Goal: Find specific page/section: Find specific page/section

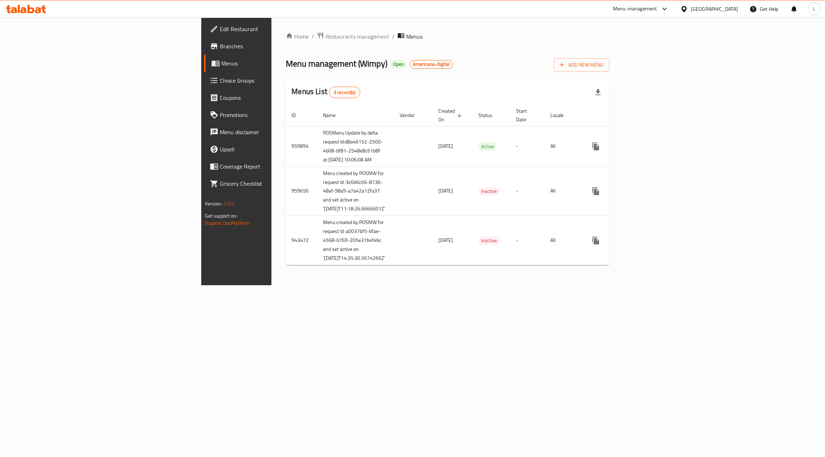
click at [733, 5] on div "[GEOGRAPHIC_DATA]" at bounding box center [714, 9] width 47 height 8
click at [681, 186] on div "[GEOGRAPHIC_DATA]" at bounding box center [660, 188] width 47 height 8
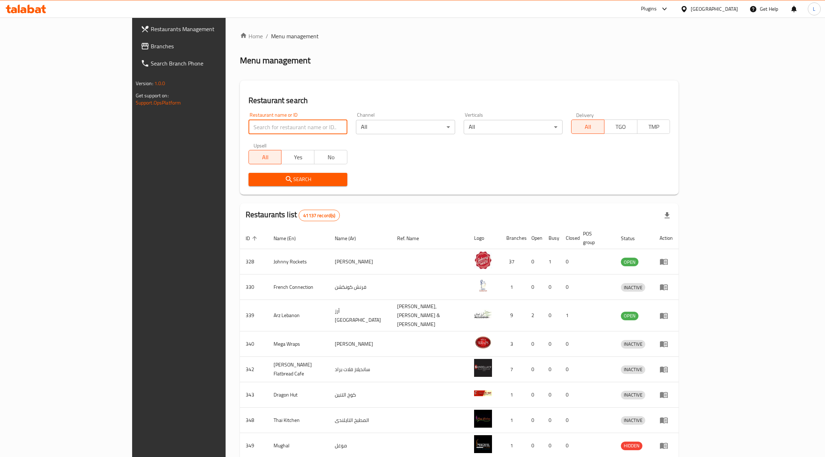
click at [281, 123] on input "search" at bounding box center [298, 127] width 99 height 14
paste input "762471"
type input "762471"
click button "Search" at bounding box center [298, 179] width 99 height 13
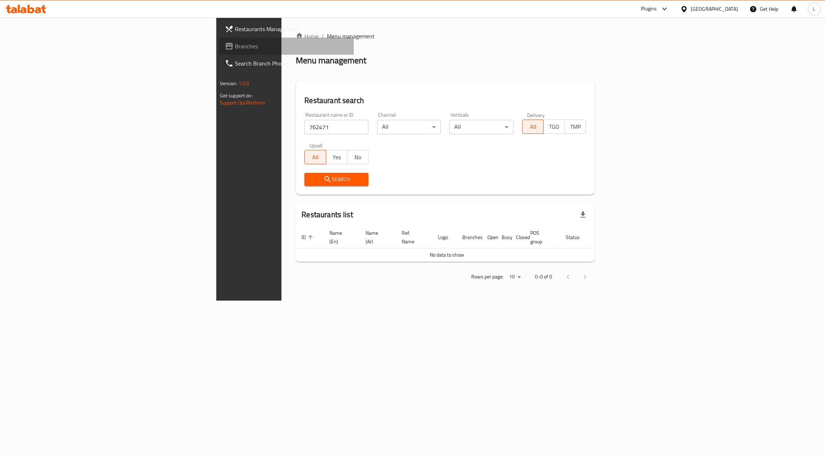
click at [235, 46] on span "Branches" at bounding box center [292, 46] width 114 height 9
